Goal: Task Accomplishment & Management: Use online tool/utility

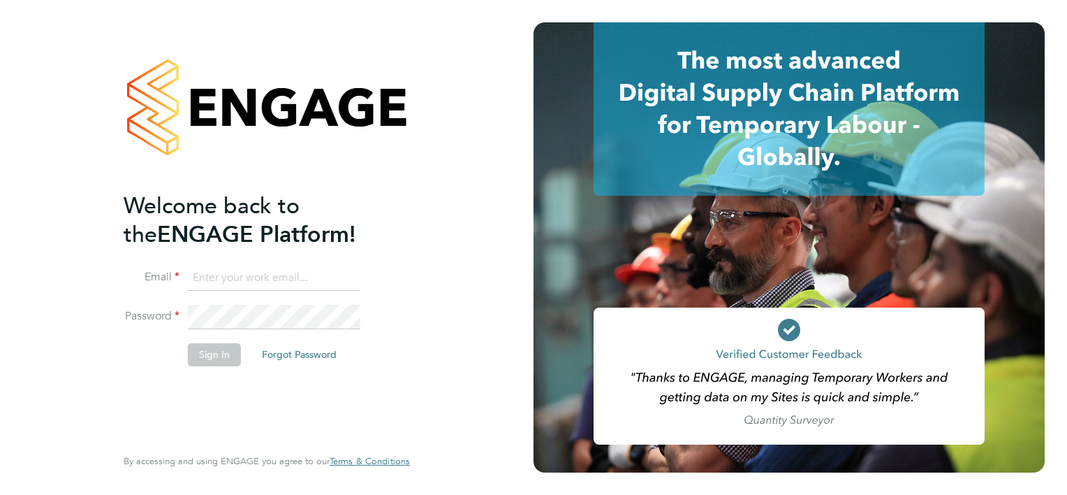
click at [235, 282] on input at bounding box center [274, 277] width 173 height 25
type input "michael.downes@seddon.co.uk"
click at [213, 347] on button "Sign In" at bounding box center [214, 354] width 53 height 22
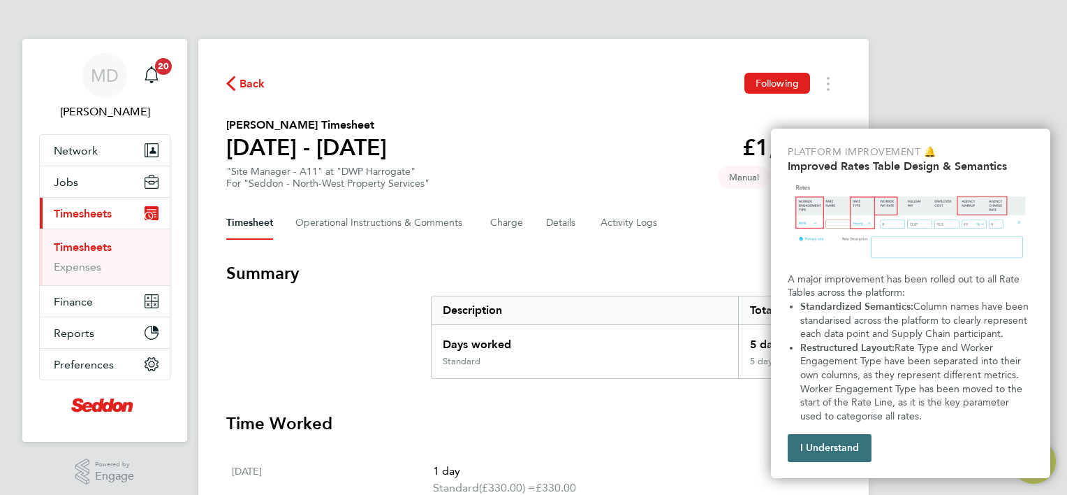
click at [831, 447] on button "I Understand" at bounding box center [830, 448] width 84 height 28
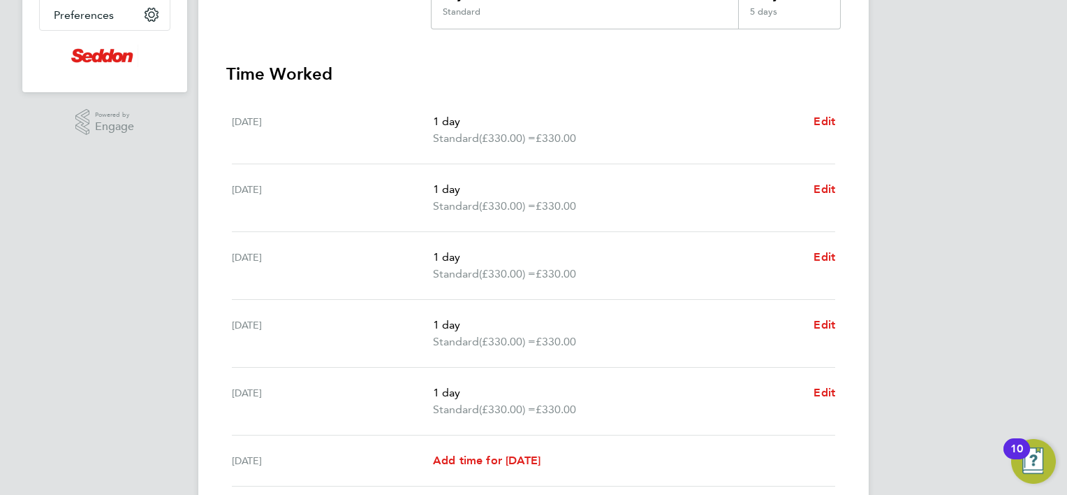
scroll to position [279, 0]
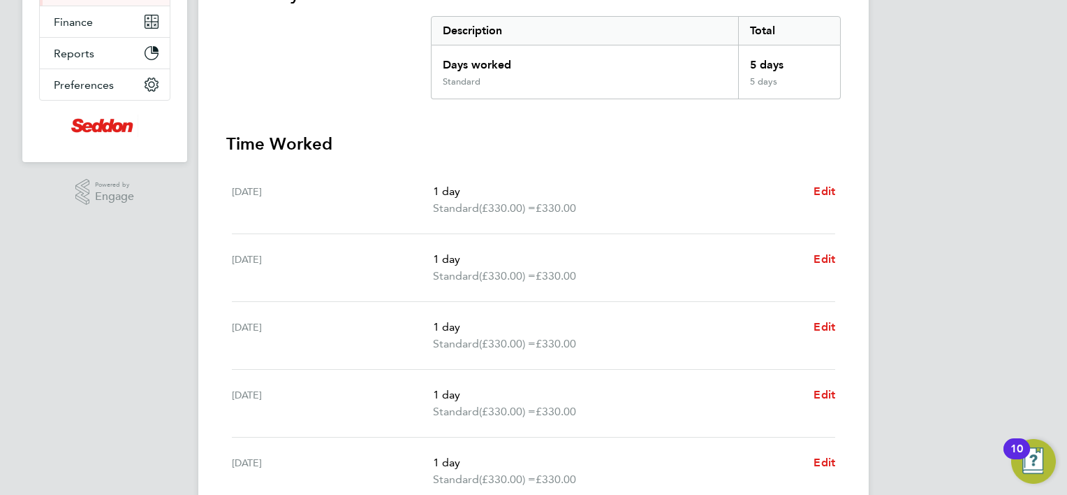
click at [99, 296] on div "MD [PERSON_NAME] Notifications 20 Applications: Network Sites Workers Jobs Posi…" at bounding box center [533, 225] width 1067 height 1009
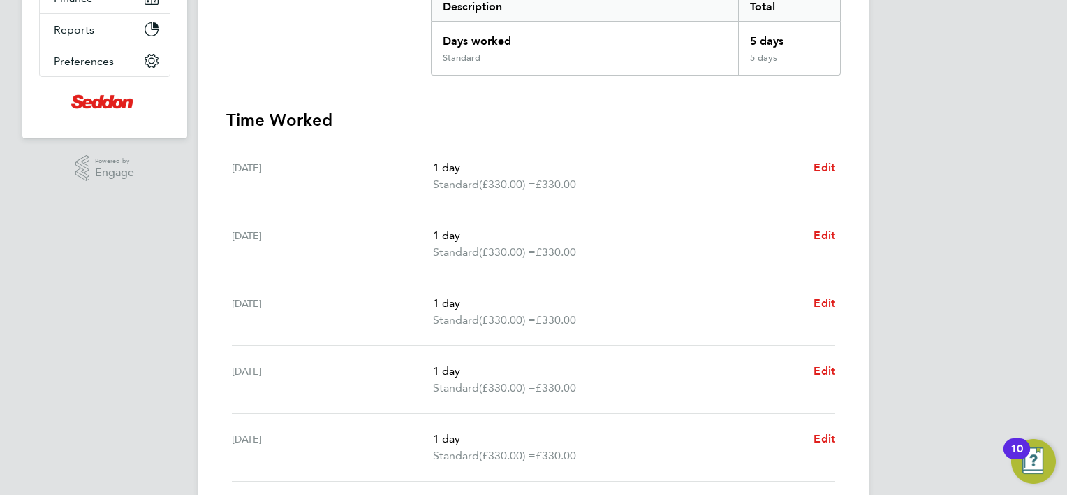
scroll to position [373, 0]
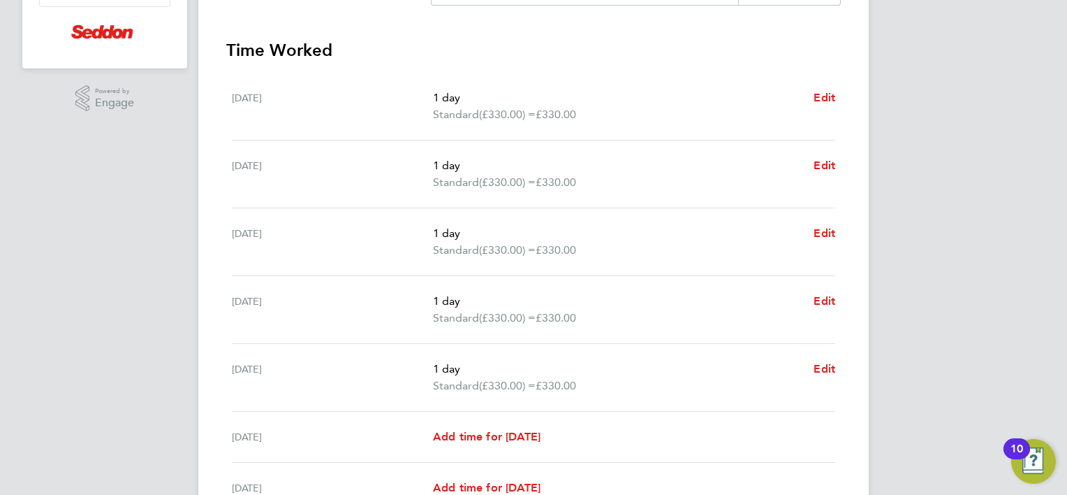
click at [708, 47] on h3 "Time Worked" at bounding box center [533, 50] width 615 height 22
click at [830, 99] on span "Edit" at bounding box center [825, 97] width 22 height 13
select select "1"
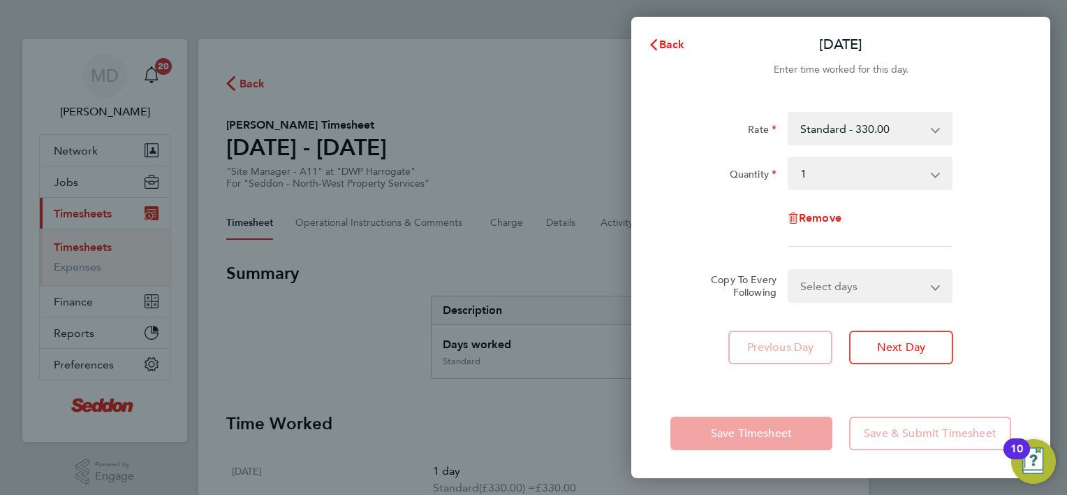
click at [494, 254] on div "Back [DATE] Enter time worked for this day. Rate Standard - 330.00 Quantity Sel…" at bounding box center [533, 247] width 1067 height 495
click at [669, 38] on span "Back" at bounding box center [672, 44] width 26 height 13
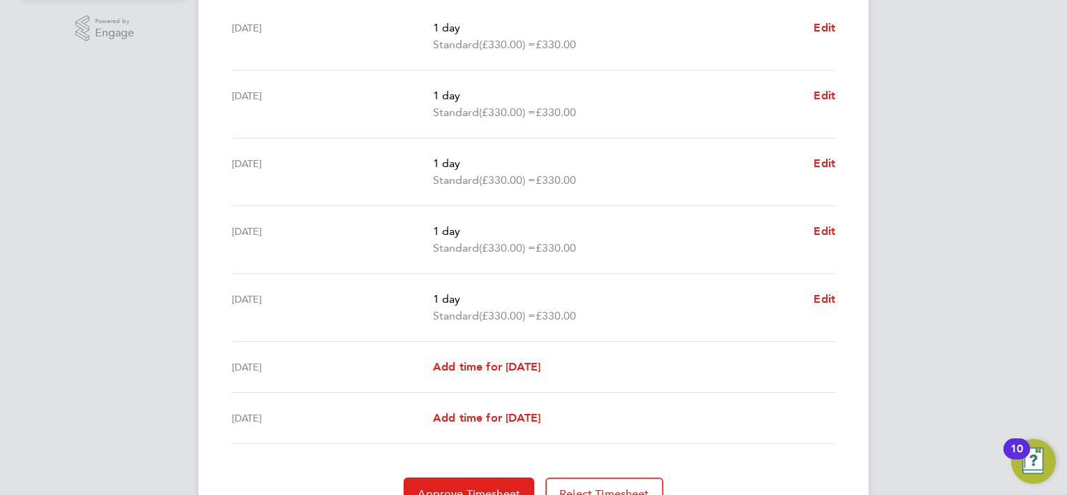
scroll to position [373, 0]
